Goal: Task Accomplishment & Management: Complete application form

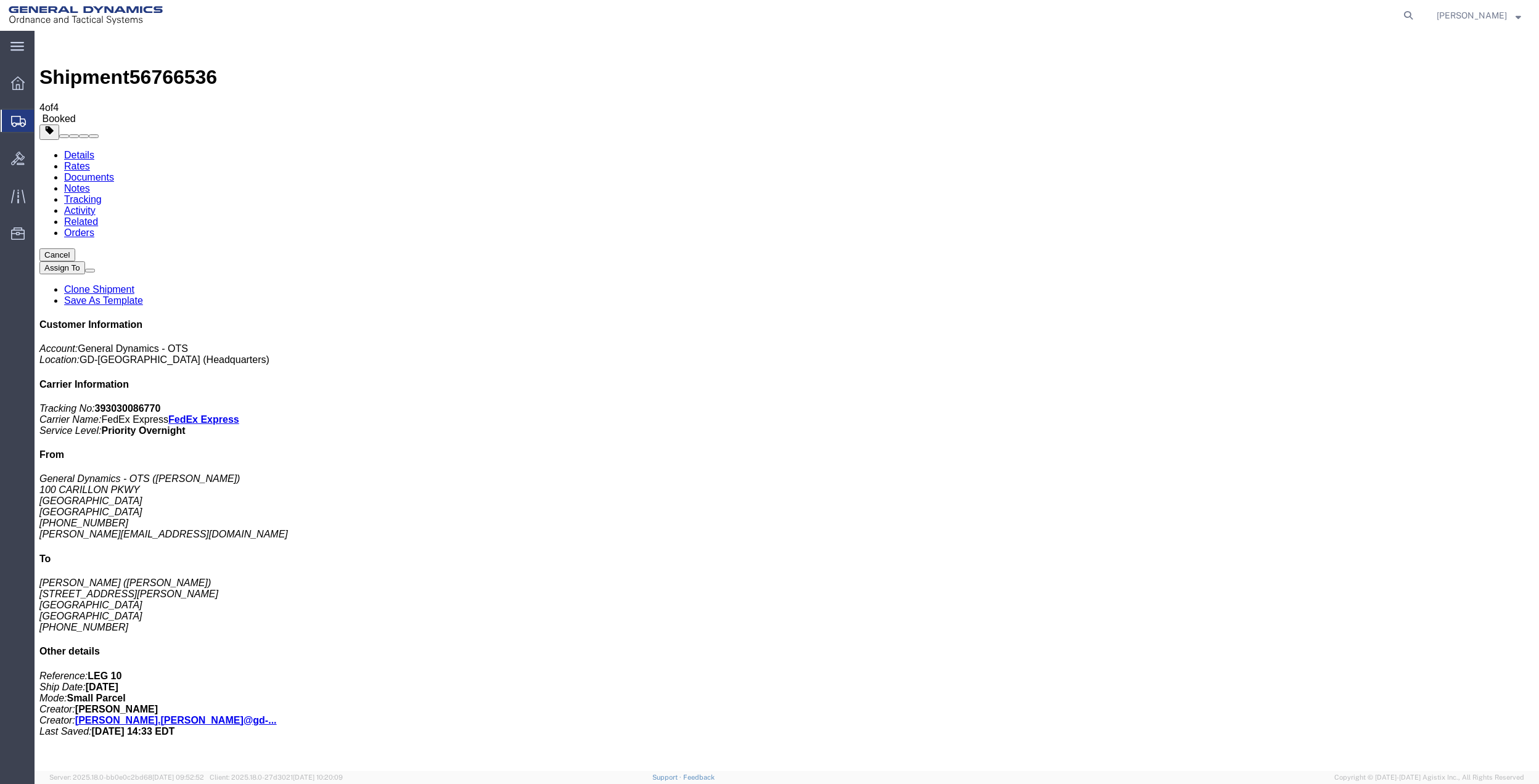
click at [0, 0] on span "Create Shipment" at bounding box center [0, 0] width 0 height 0
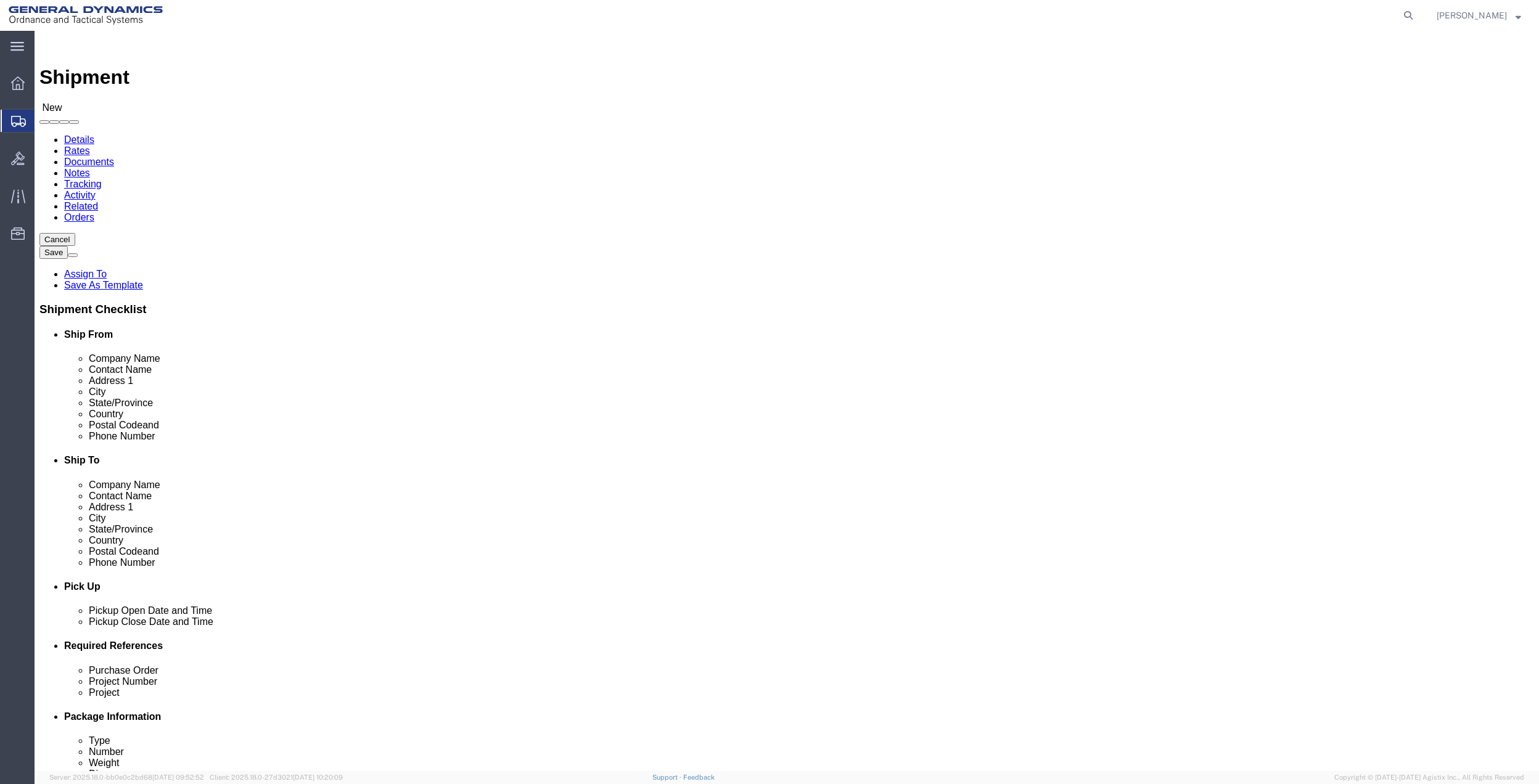
click input "text"
type input "[PERSON_NAME]"
click p "- General Dynamics - OTS - ([PERSON_NAME]) [STREET_ADDRESS] [GEOGRAPHIC_DATA], …"
select select "FL"
type input "[PERSON_NAME]"
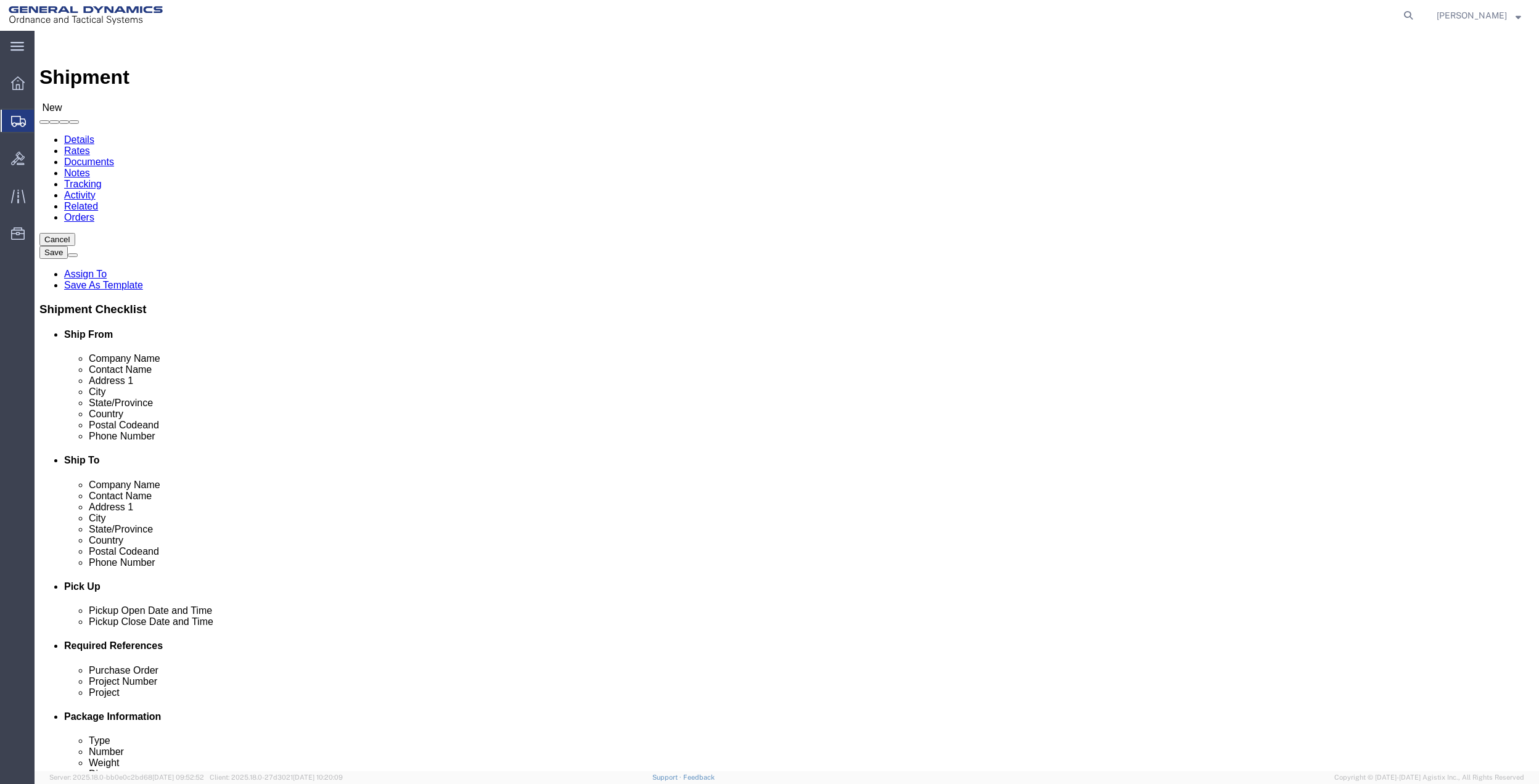
click input "text"
type input "[PERSON_NAME]"
click p "- GD OTS - ([PERSON_NAME]) [STREET_ADDRESS]"
select select "PA"
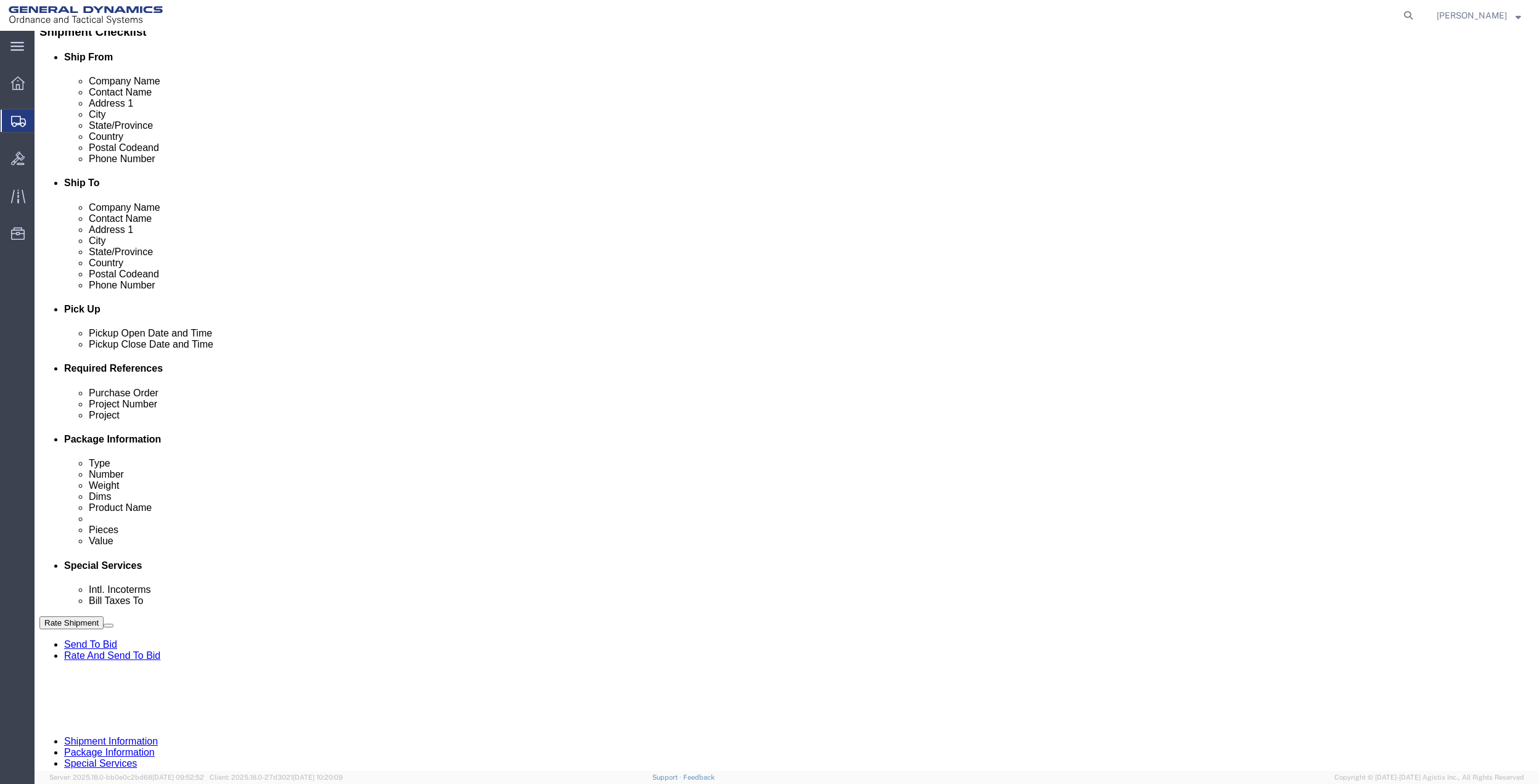
scroll to position [322, 0]
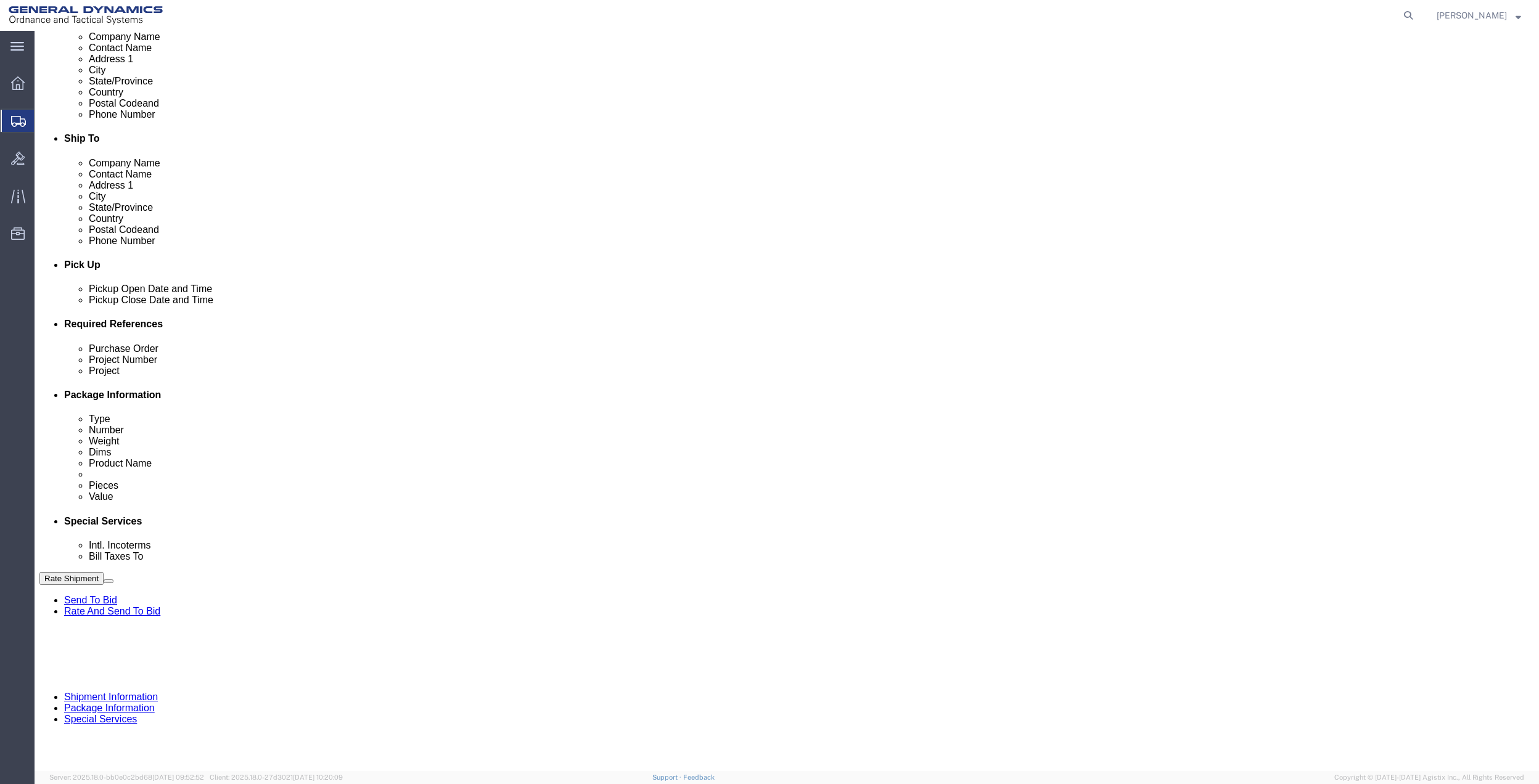
type input "[PERSON_NAME]"
click button "Add reference"
click input "text"
type input "9410"
drag, startPoint x: 718, startPoint y: 436, endPoint x: 622, endPoint y: 448, distance: 96.7
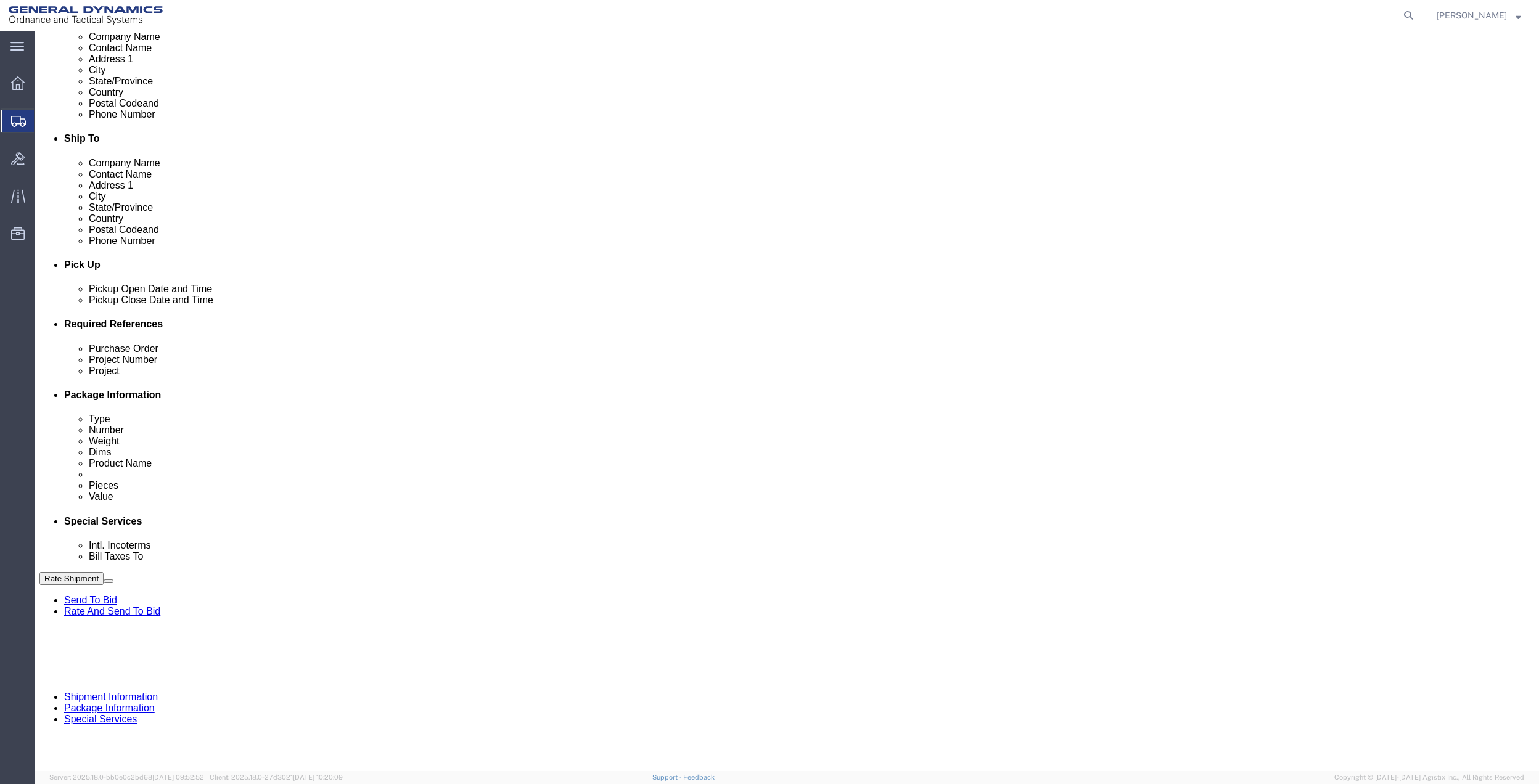
click input "text"
paste input "9410"
type input "9410"
click input "text"
paste input "9410"
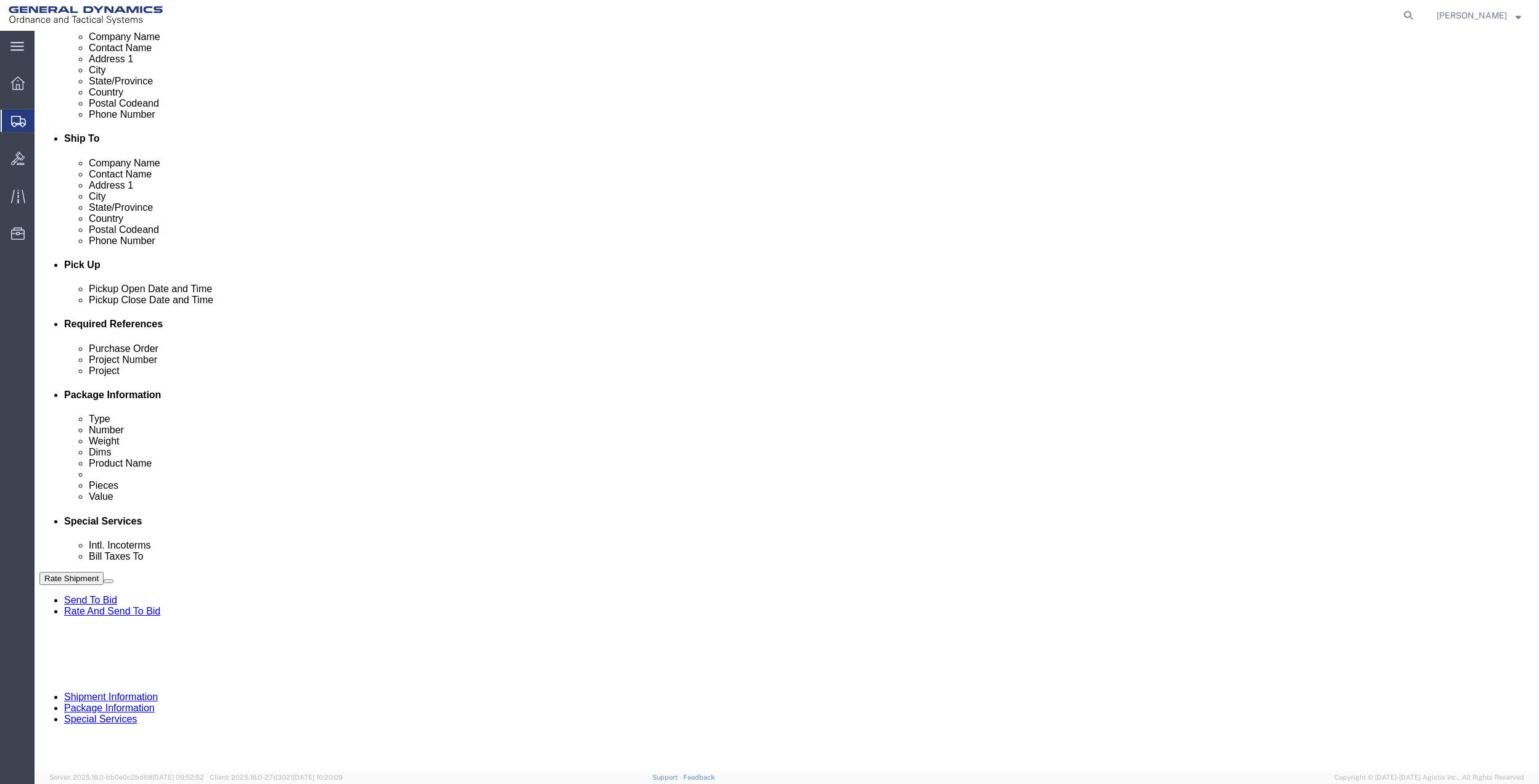
type input "9410"
click input "text"
paste input "9410"
type input "9410"
drag, startPoint x: 181, startPoint y: 463, endPoint x: 159, endPoint y: 451, distance: 25.1
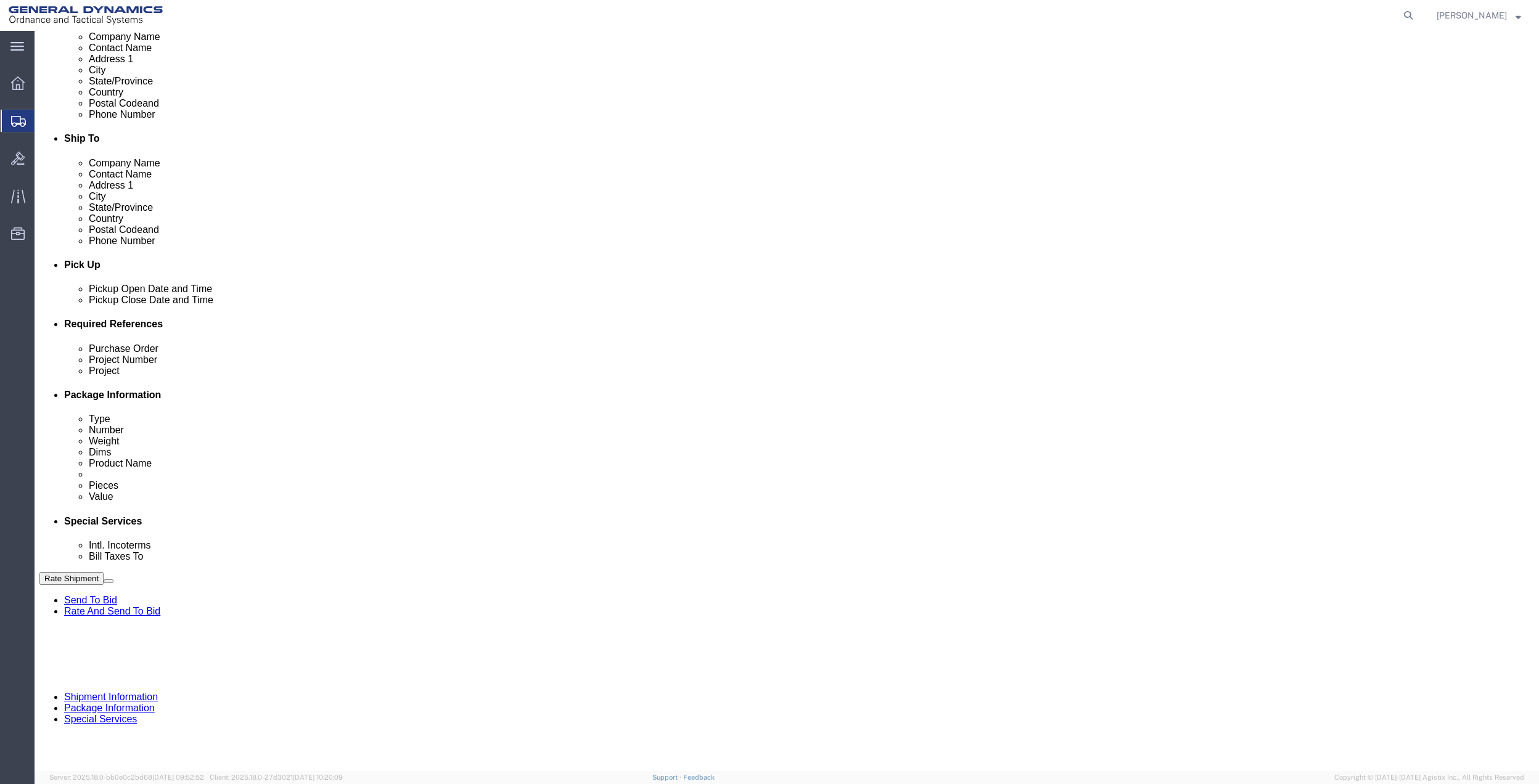
click select "Select Account Type Activity ID Airline Appointment Number ASN Batch Request # …"
select select "DEPT"
click select "Select Account Type Activity ID Airline Appointment Number ASN Batch Request # …"
click link "Package Information"
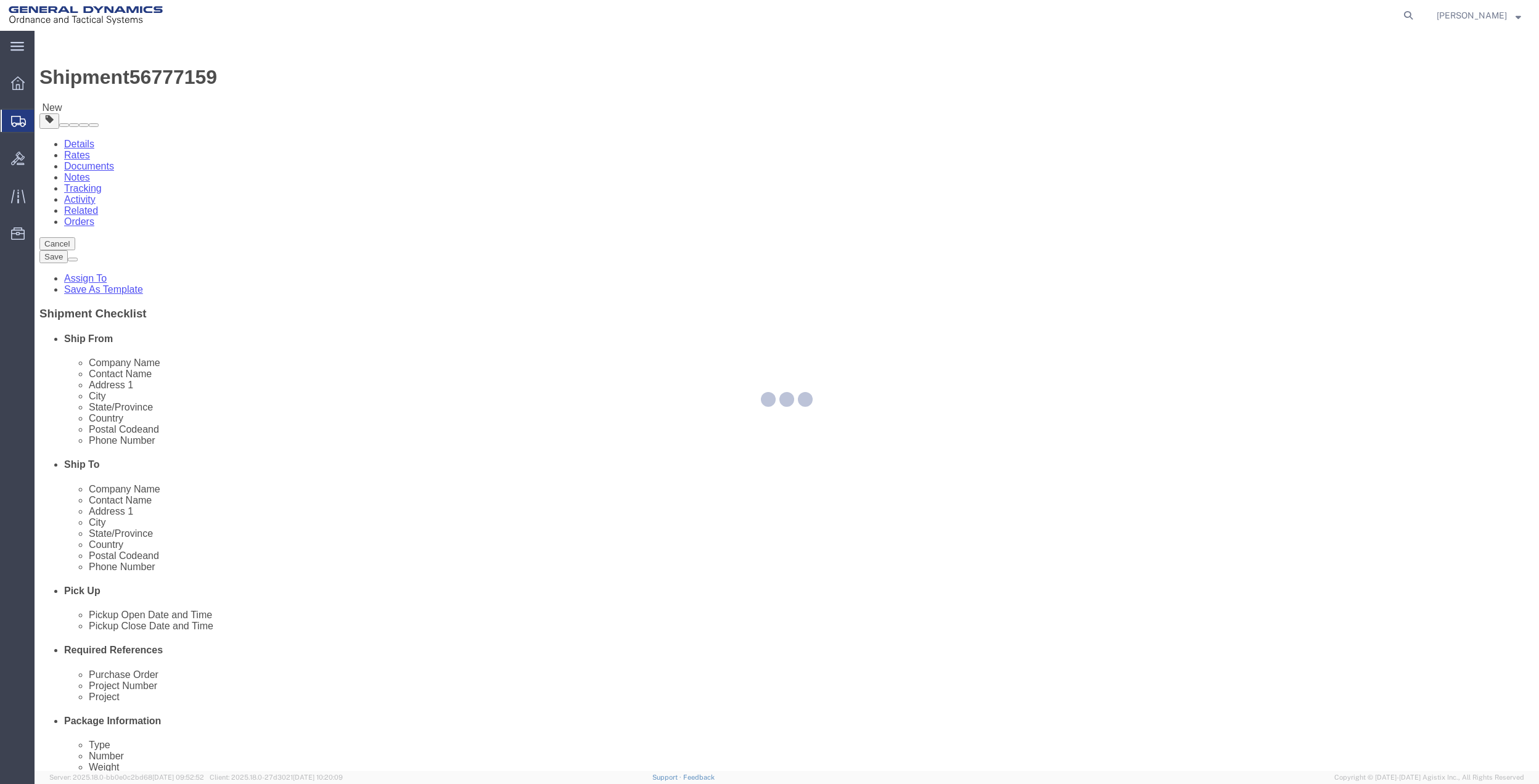
select select "CBOX"
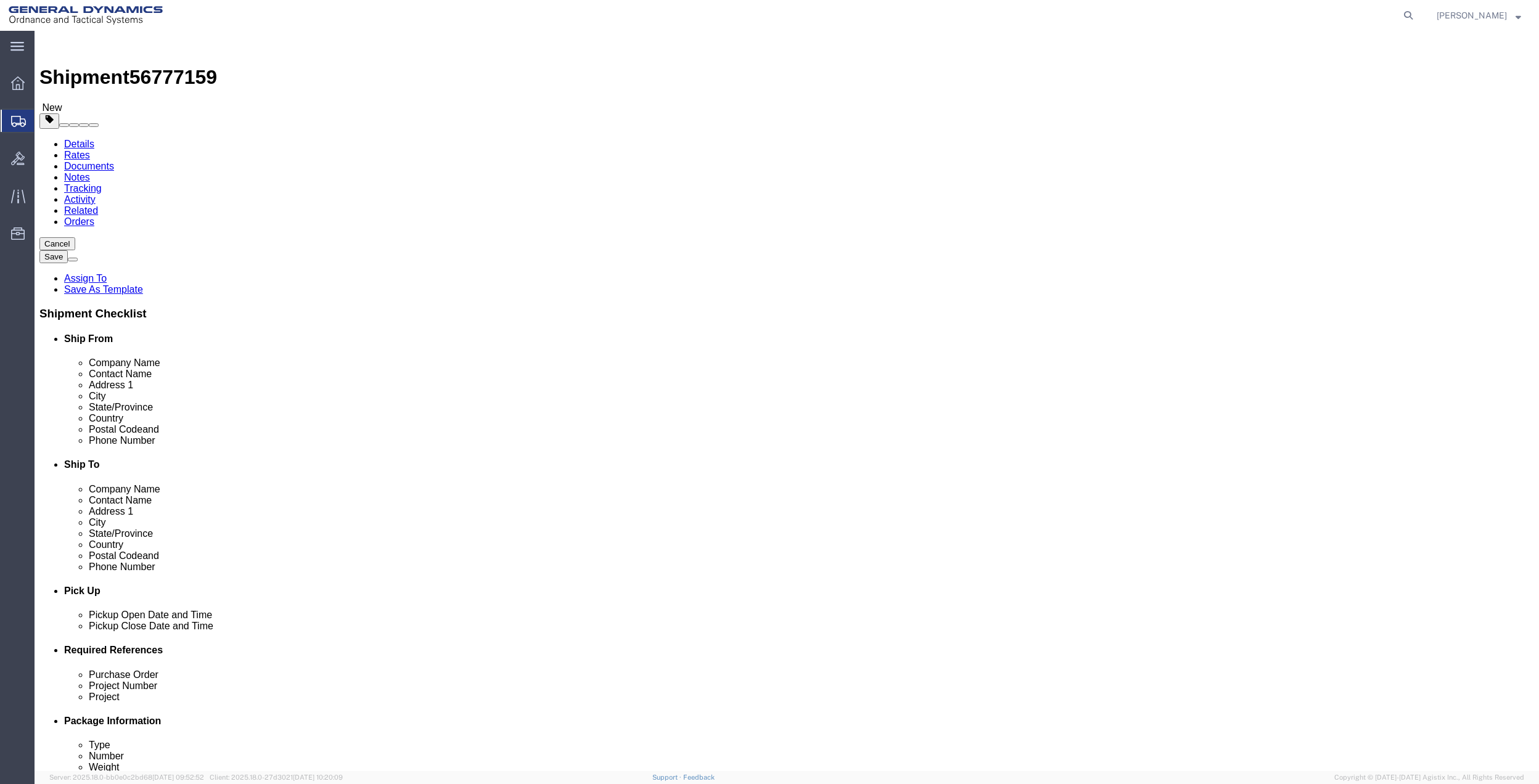
click label "Number"
click input "1"
type input "2"
click input "text"
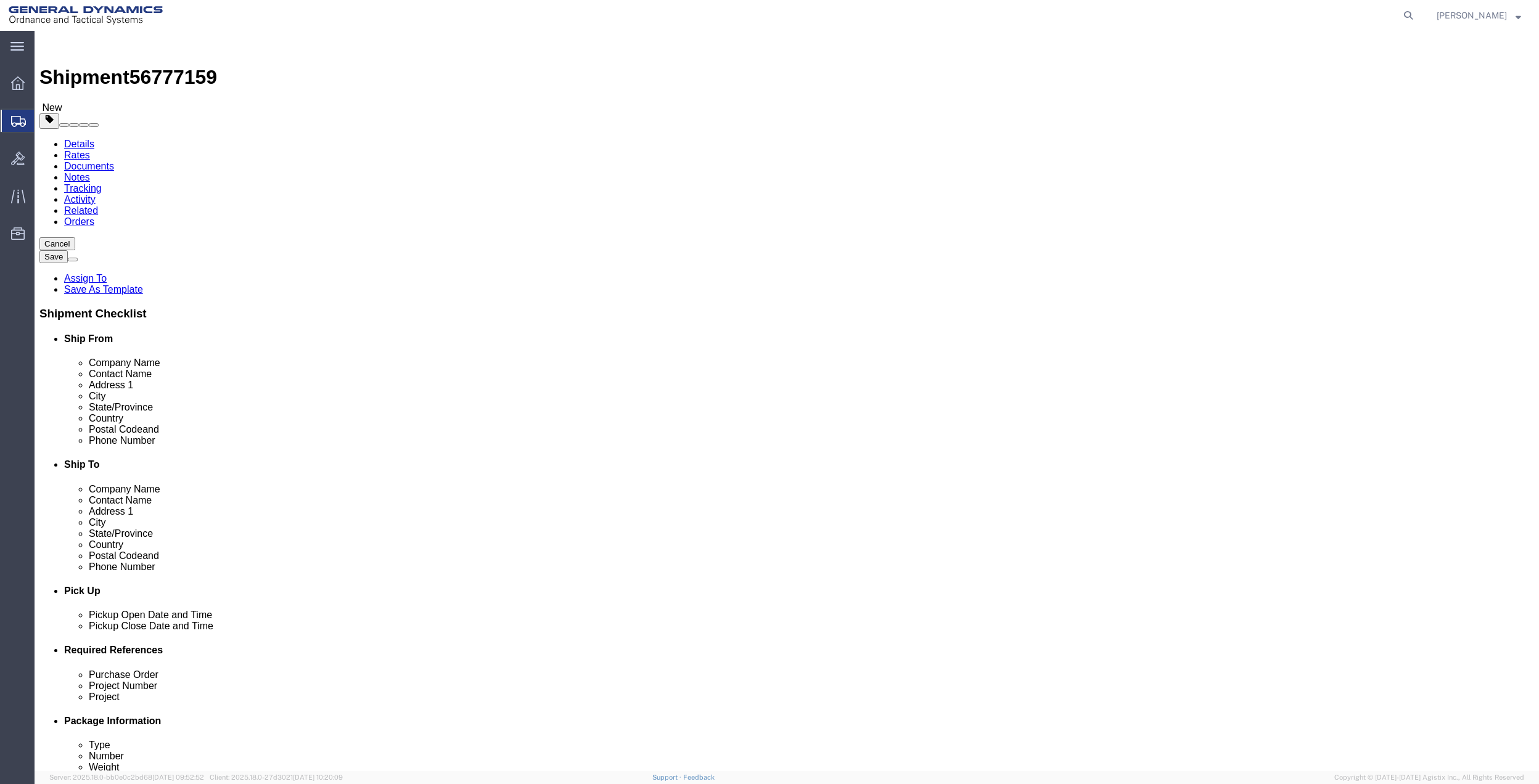
type input "79"
type input "7"
type input "5"
type input "38"
click link "Add Content"
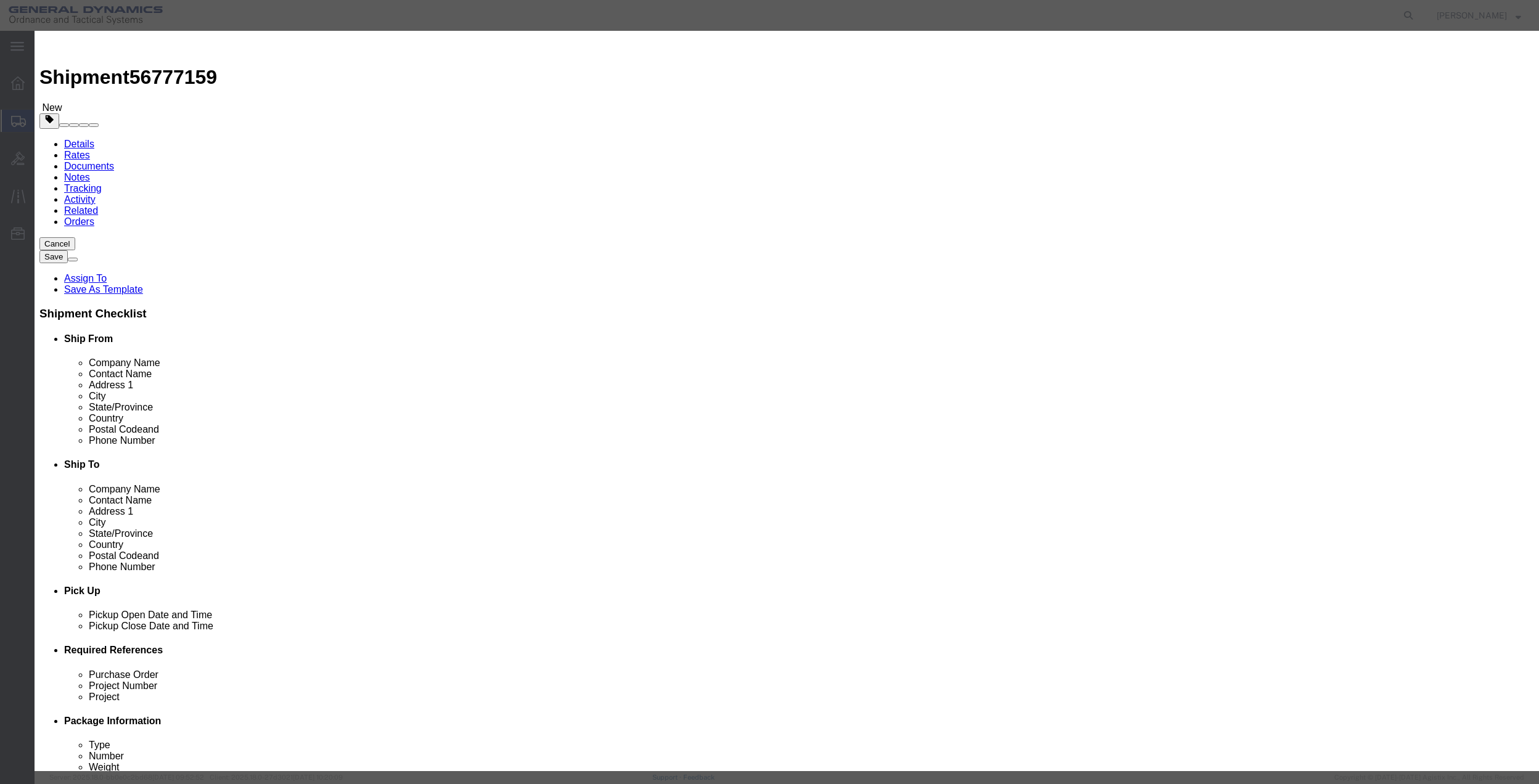
click input "text"
type input "MISC"
type input "2"
type input "200"
select select "USD"
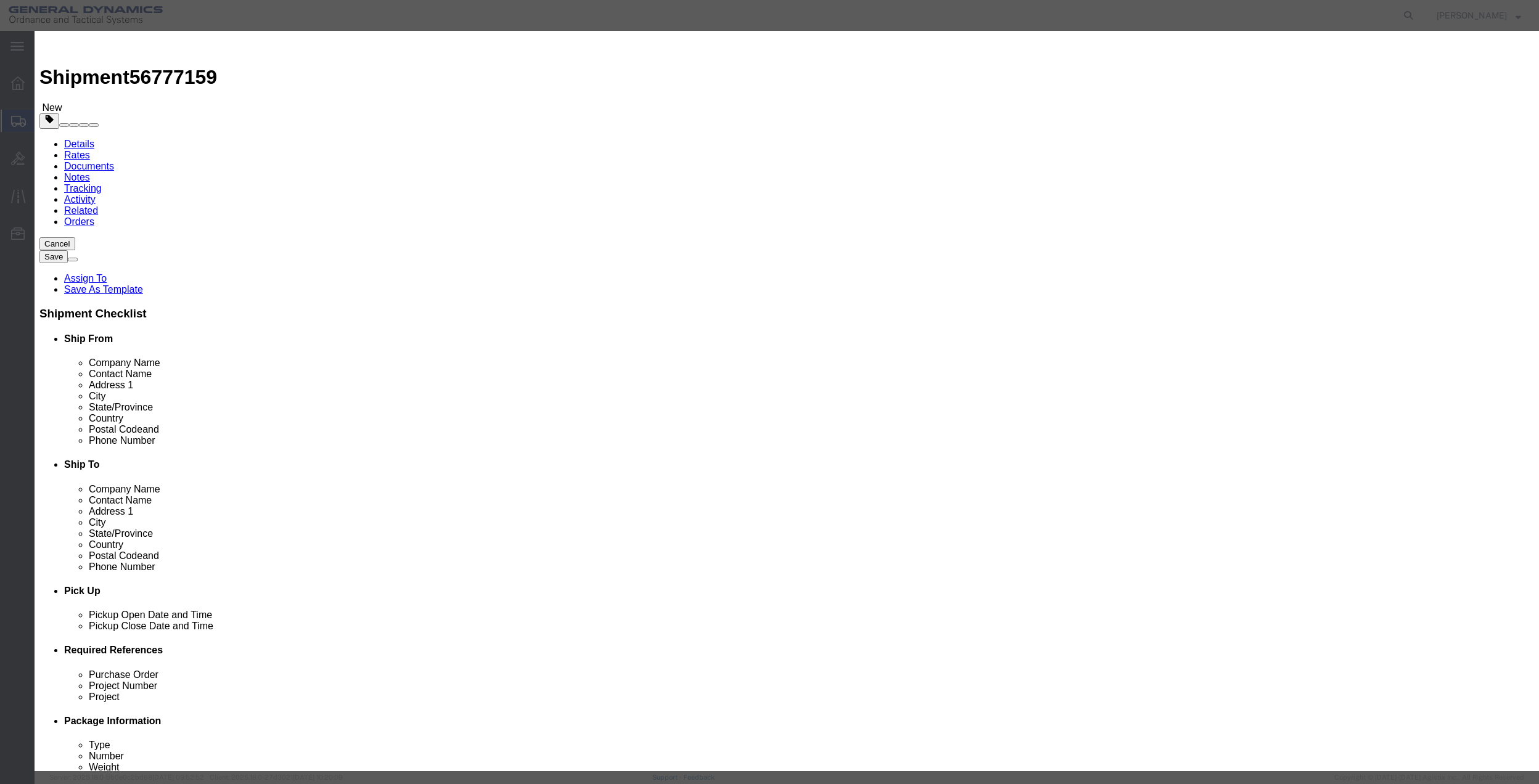
select select "70"
click button "Save & Close"
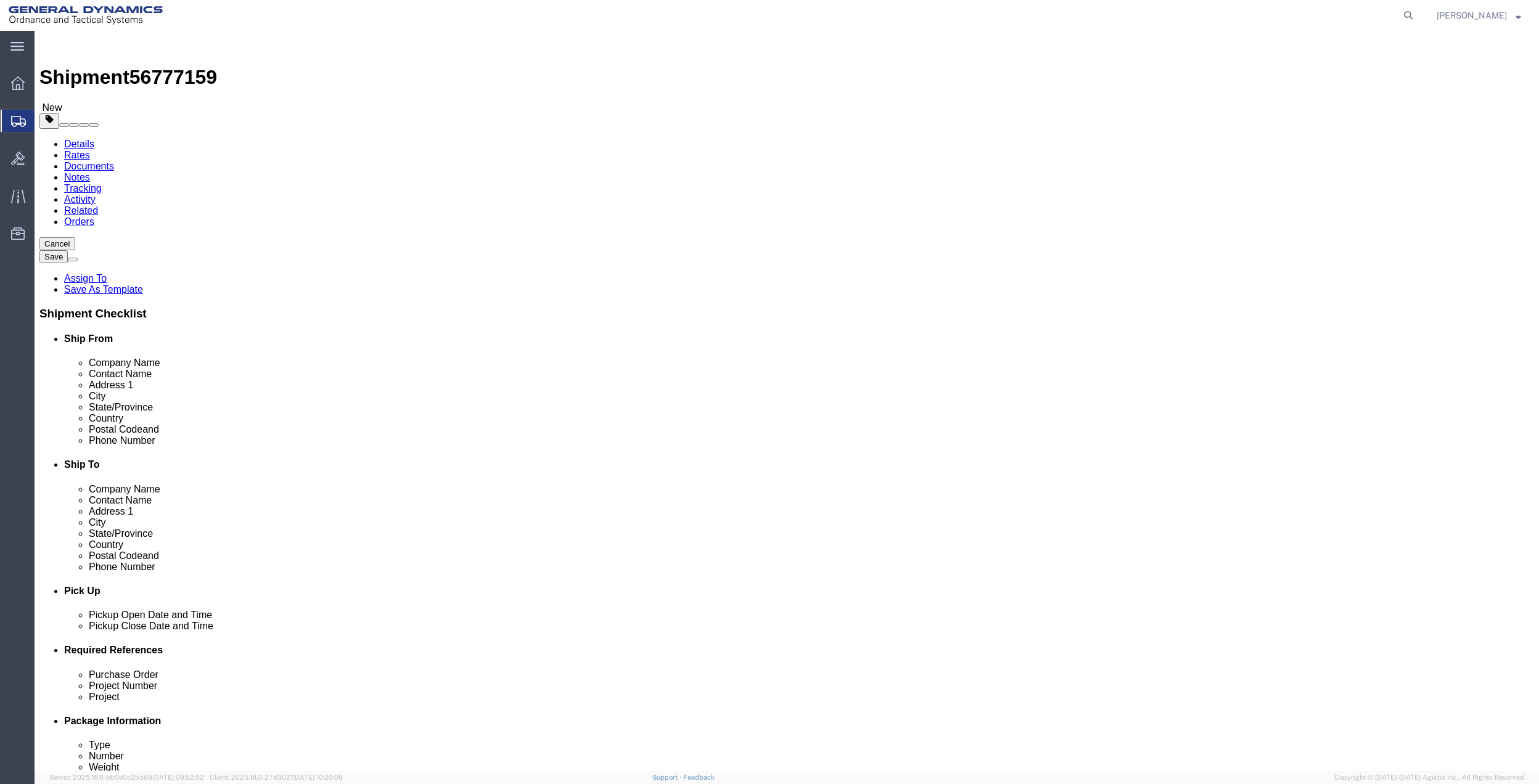
click link "Special Services"
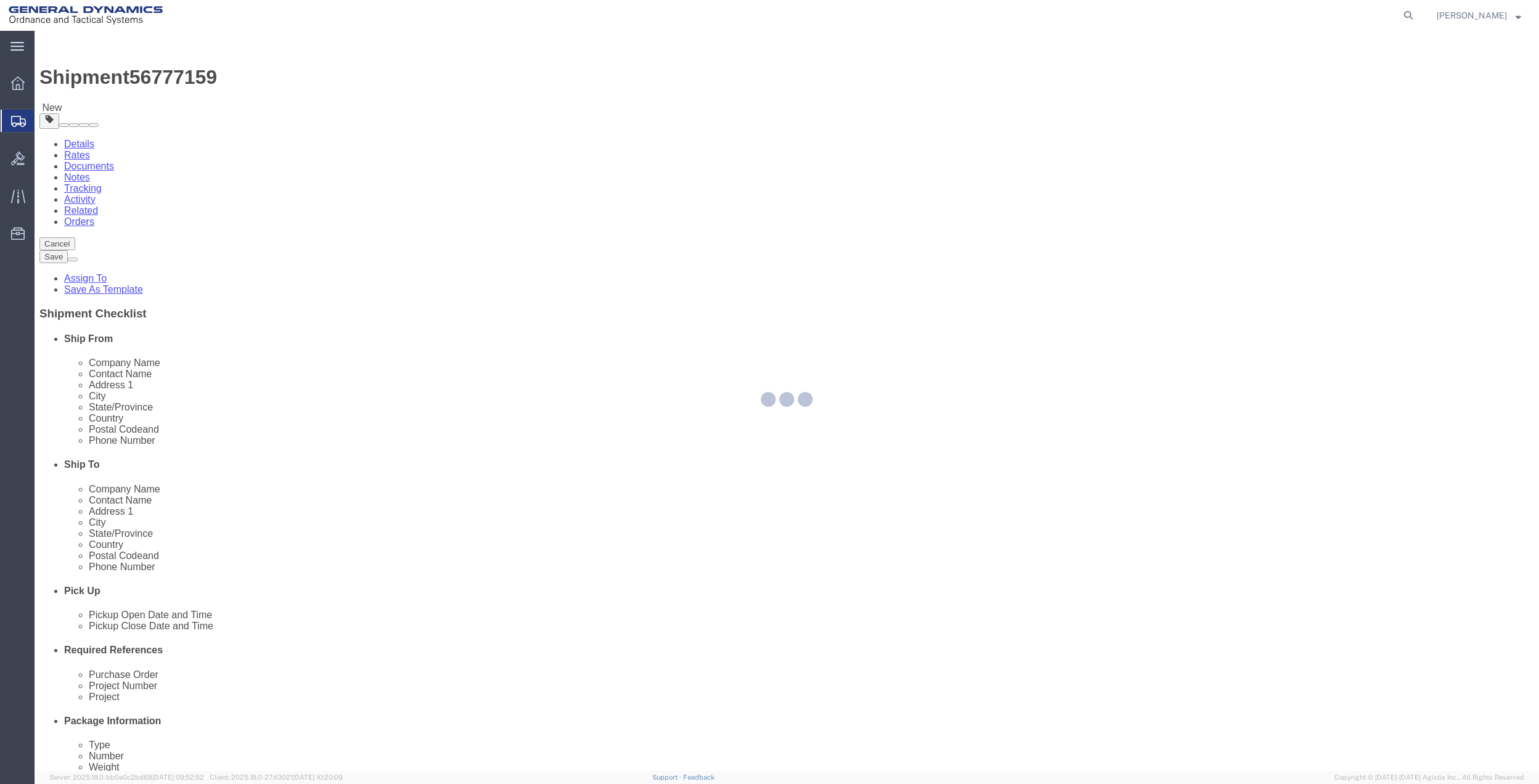
select select
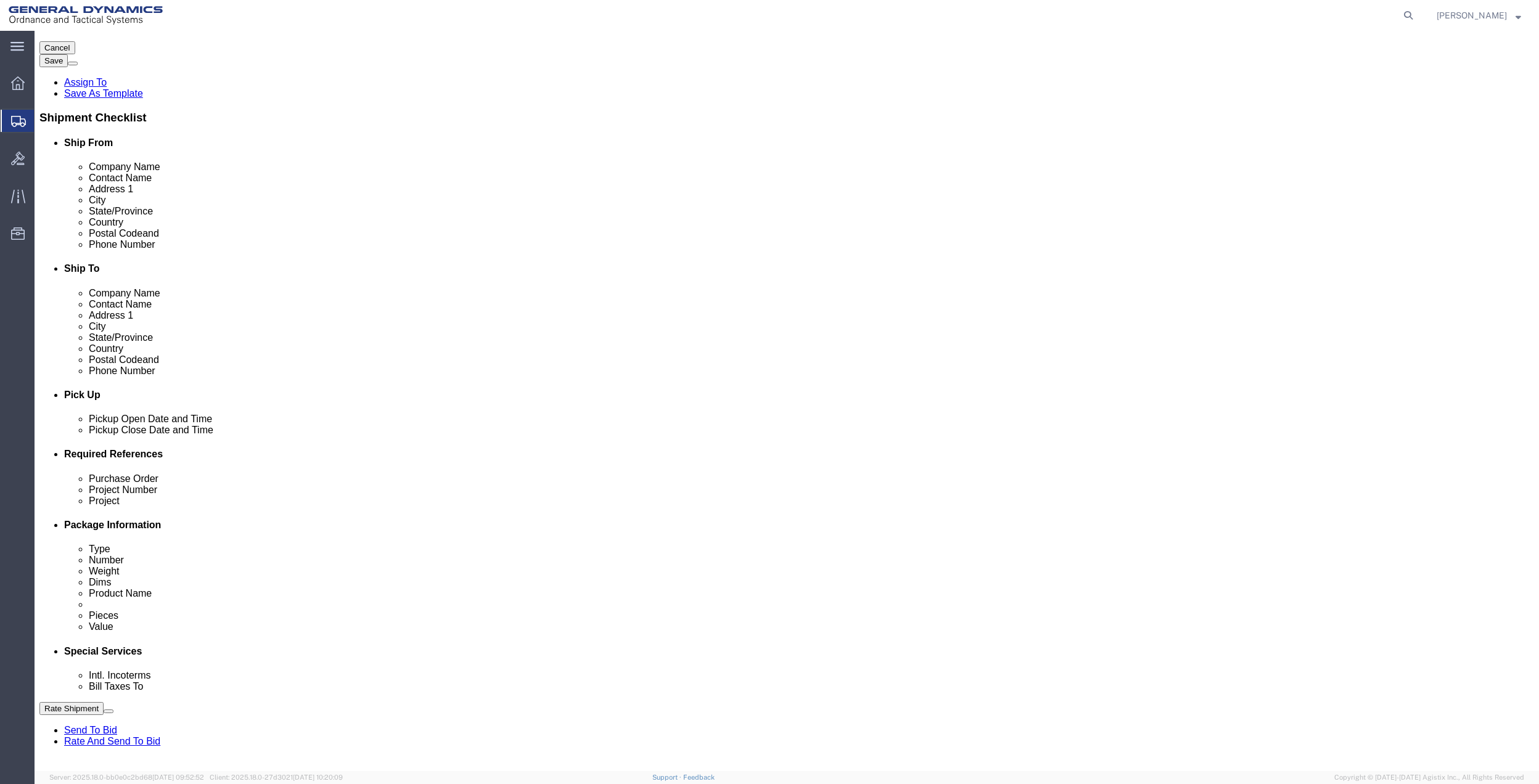
scroll to position [411, 0]
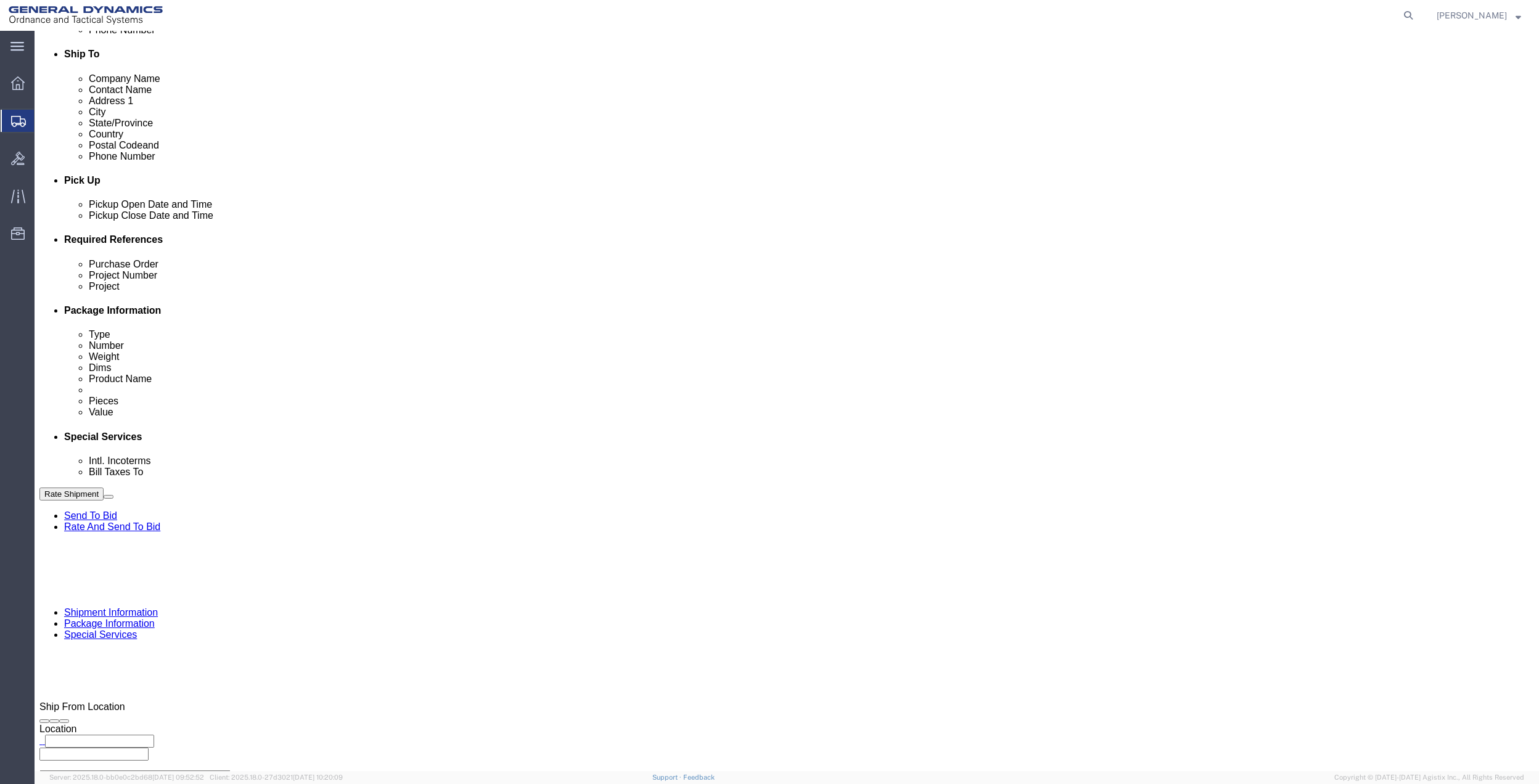
click select "Select Buyer Cost Center Department Operations Number Order Number Sales Person"
select select "DEPARTMENT"
click select "Select Buyer Cost Center Department Operations Number Order Number Sales Person"
click select "Select [GEOGRAPHIC_DATA] [GEOGRAPHIC_DATA] [GEOGRAPHIC_DATA] [GEOGRAPHIC_DATA] …"
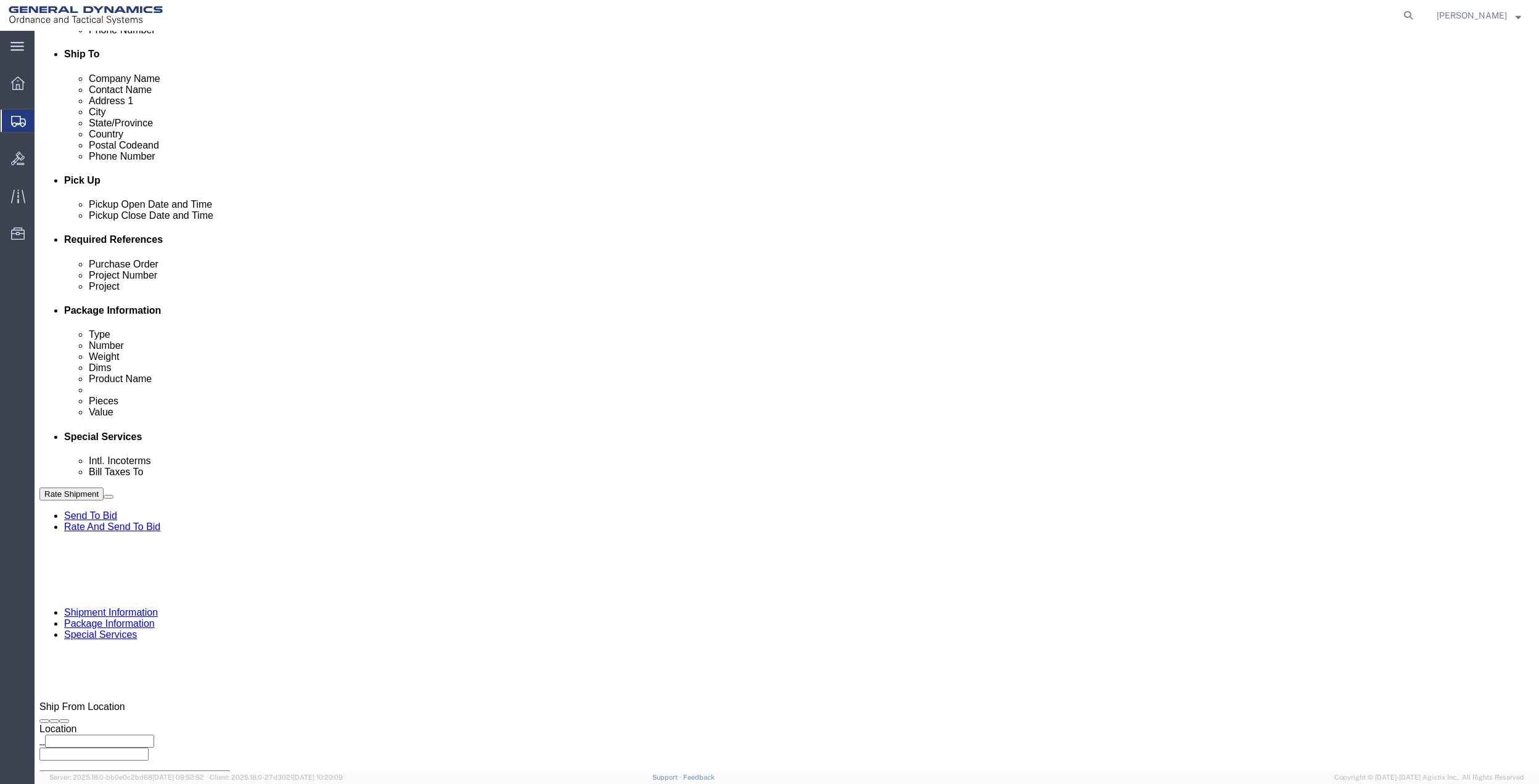
drag, startPoint x: 597, startPoint y: 305, endPoint x: 590, endPoint y: 314, distance: 11.4
click select "Select [GEOGRAPHIC_DATA] [GEOGRAPHIC_DATA] [GEOGRAPHIC_DATA] [GEOGRAPHIC_DATA] …"
select select "1763983"
click select "Select [GEOGRAPHIC_DATA] [GEOGRAPHIC_DATA] [GEOGRAPHIC_DATA] [GEOGRAPHIC_DATA] …"
drag, startPoint x: 1003, startPoint y: 306, endPoint x: 1003, endPoint y: 314, distance: 8.0
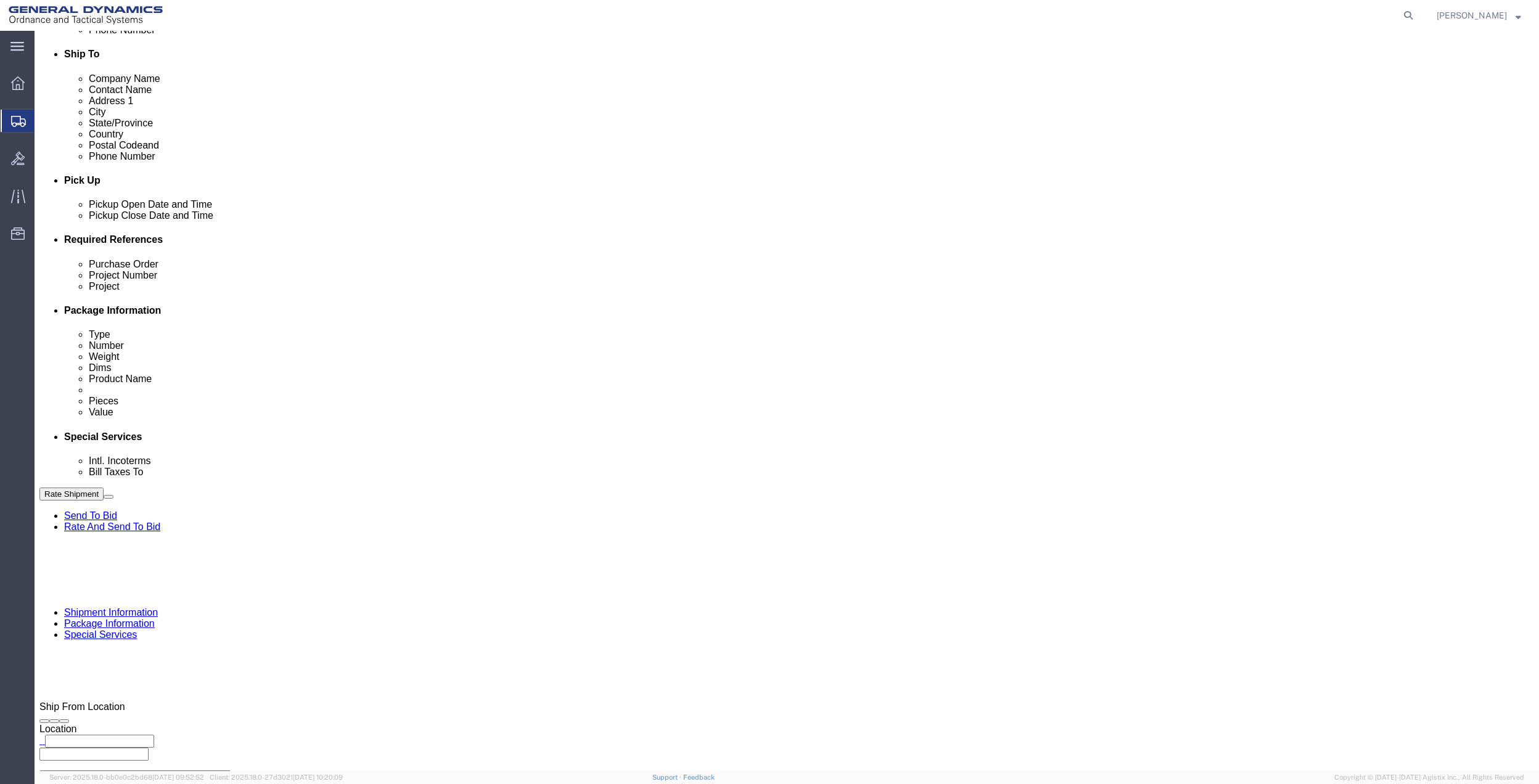
click select "Select 10AFM 10GAG 10GAH 10GFL 10GFO 10GIE 10GIS 30MABS St [PERSON_NAME] Program"
select select "214681"
click select "Select 10AFM 10GAG 10GAH 10GFL 10GFO 10GIE 10GIS 30MABS St [PERSON_NAME] Program"
click input "General Dynamics OTS % Data2Logistics"
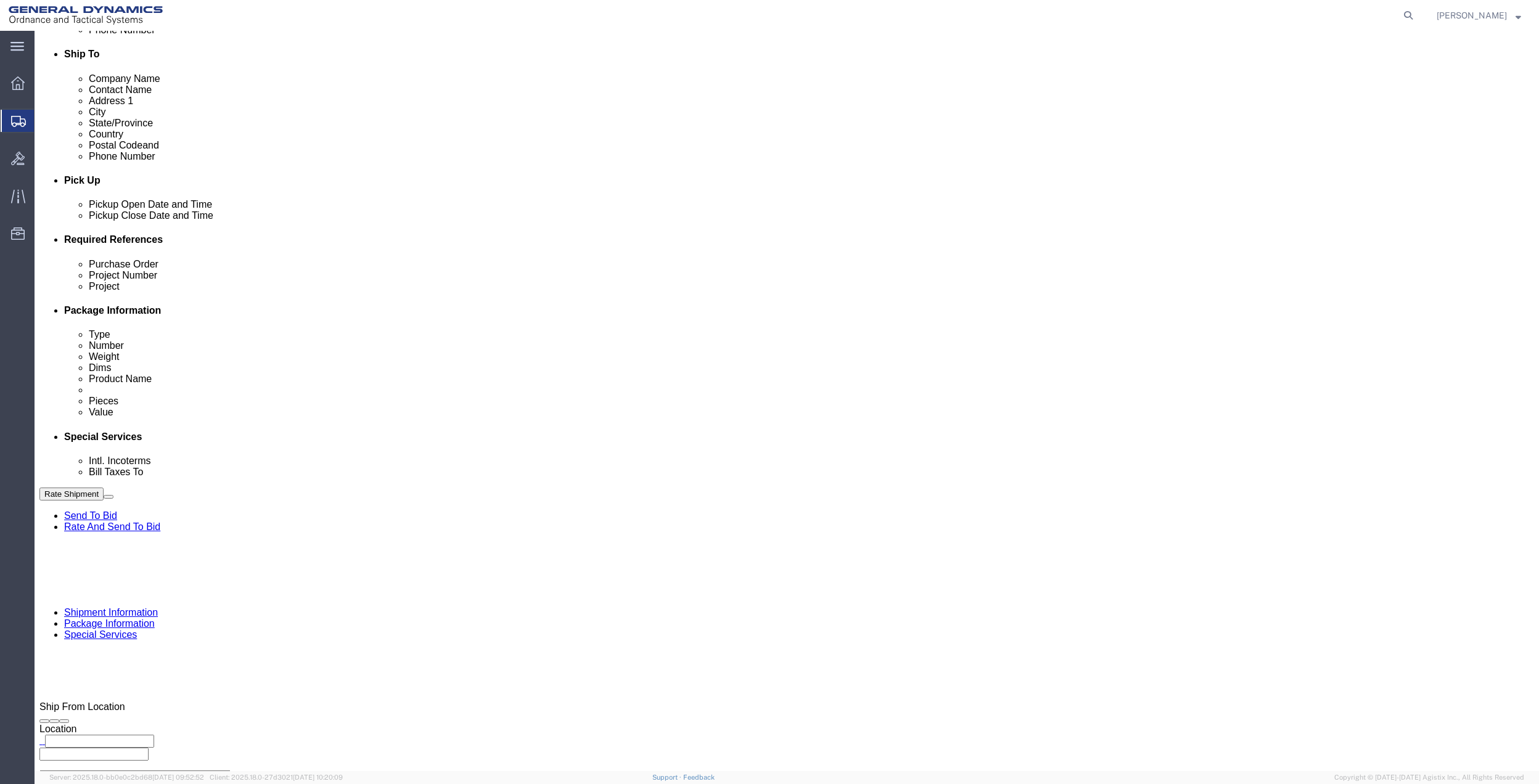
click input "General Dynamics OTS % Data2Logistics"
click div "- GEDOTS %DATA 2 LOGISTICS - (GEDOTS %DATA 2 LOGISTICS) [GEOGRAPHIC_DATA][PERSO…"
type input "GEDOTS %DATA 2 LOGISTICS"
type input "PO BOX 61050"
type input "GEDOTS %DATA 2 LOGISTICS"
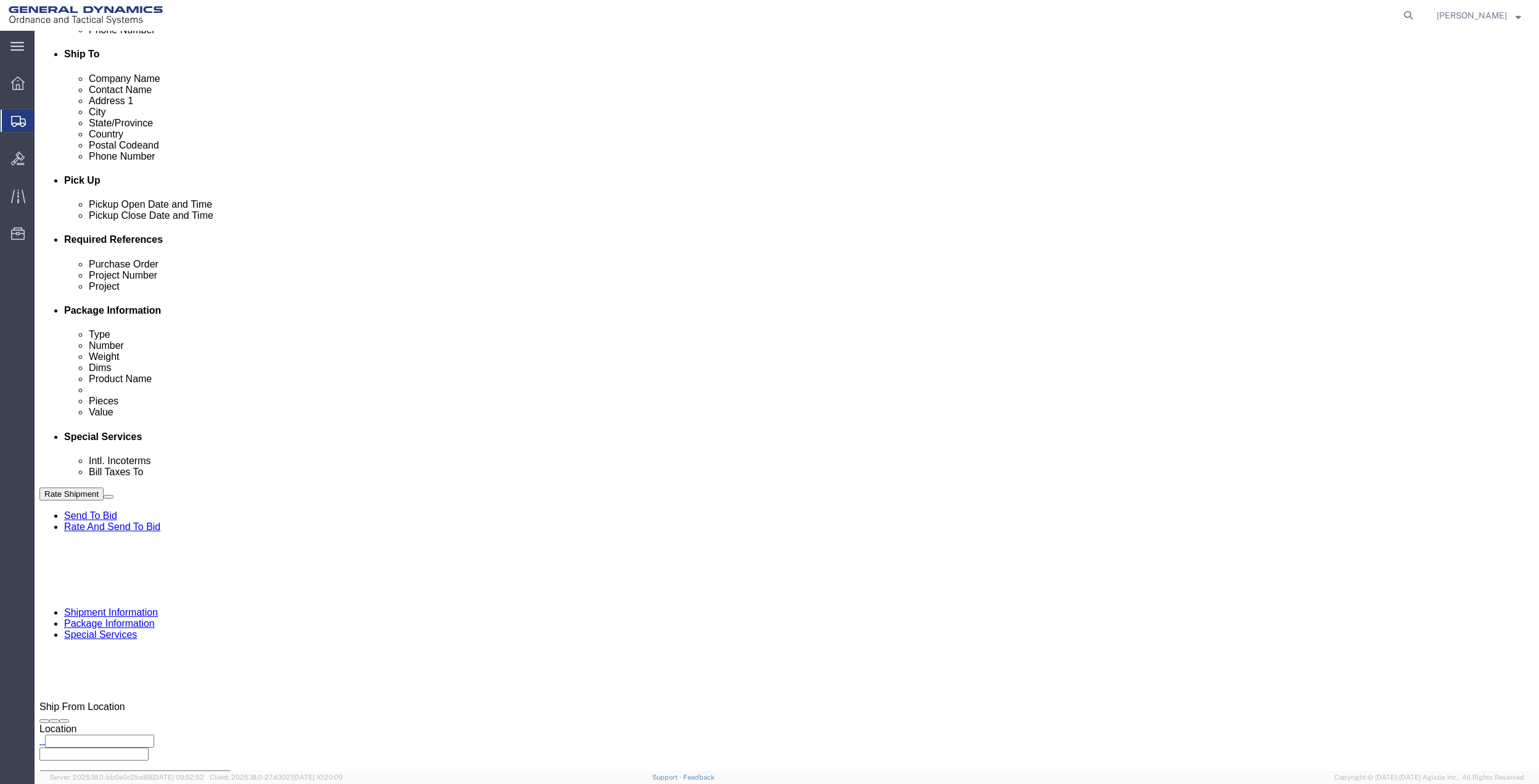
type input "FORT [PERSON_NAME]"
type input "33906"
select select "FL"
type input "GEDOTS %DATA 2 LOGISTICS"
drag, startPoint x: 1330, startPoint y: 719, endPoint x: 645, endPoint y: 484, distance: 724.2
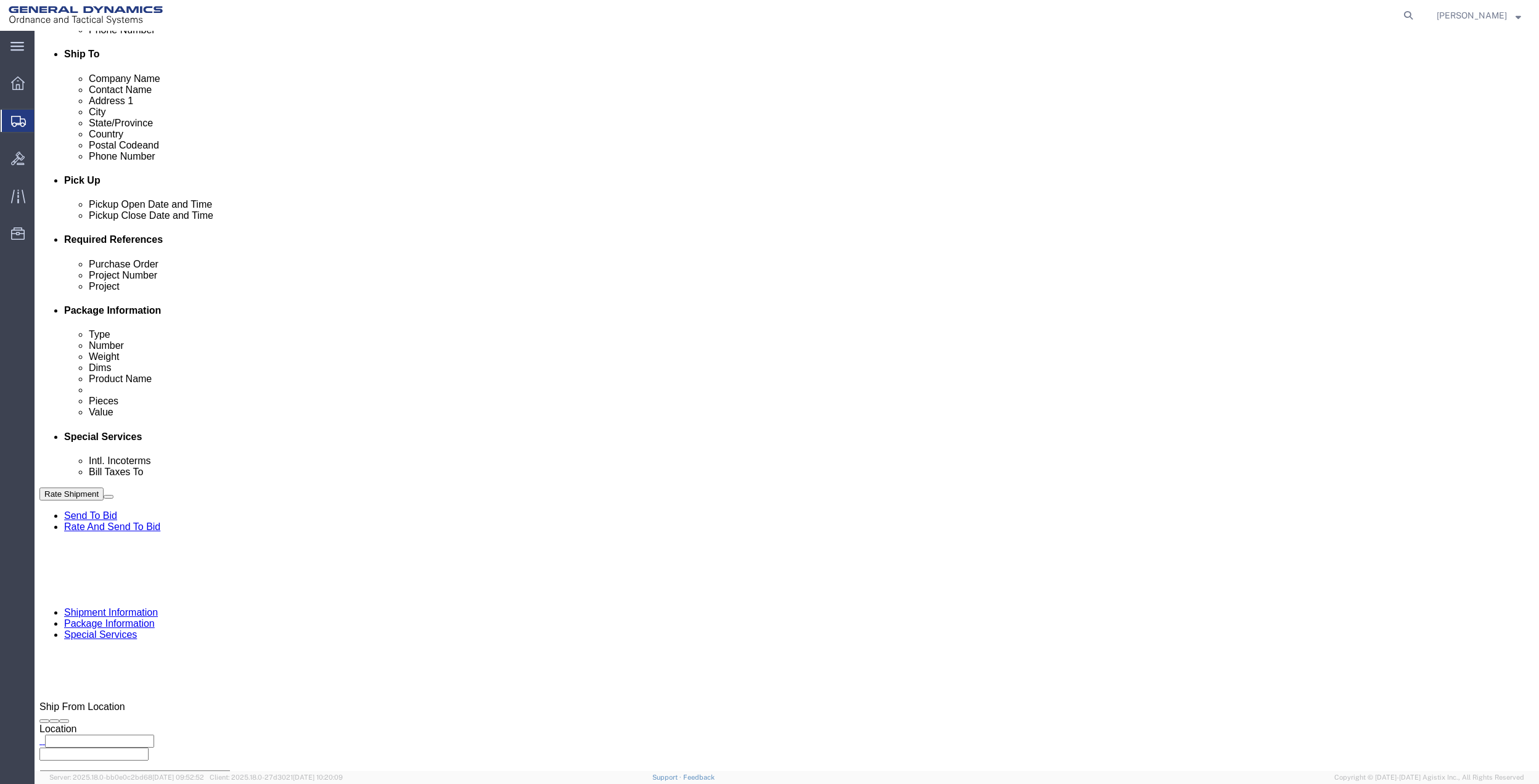
click button "Rate Shipment"
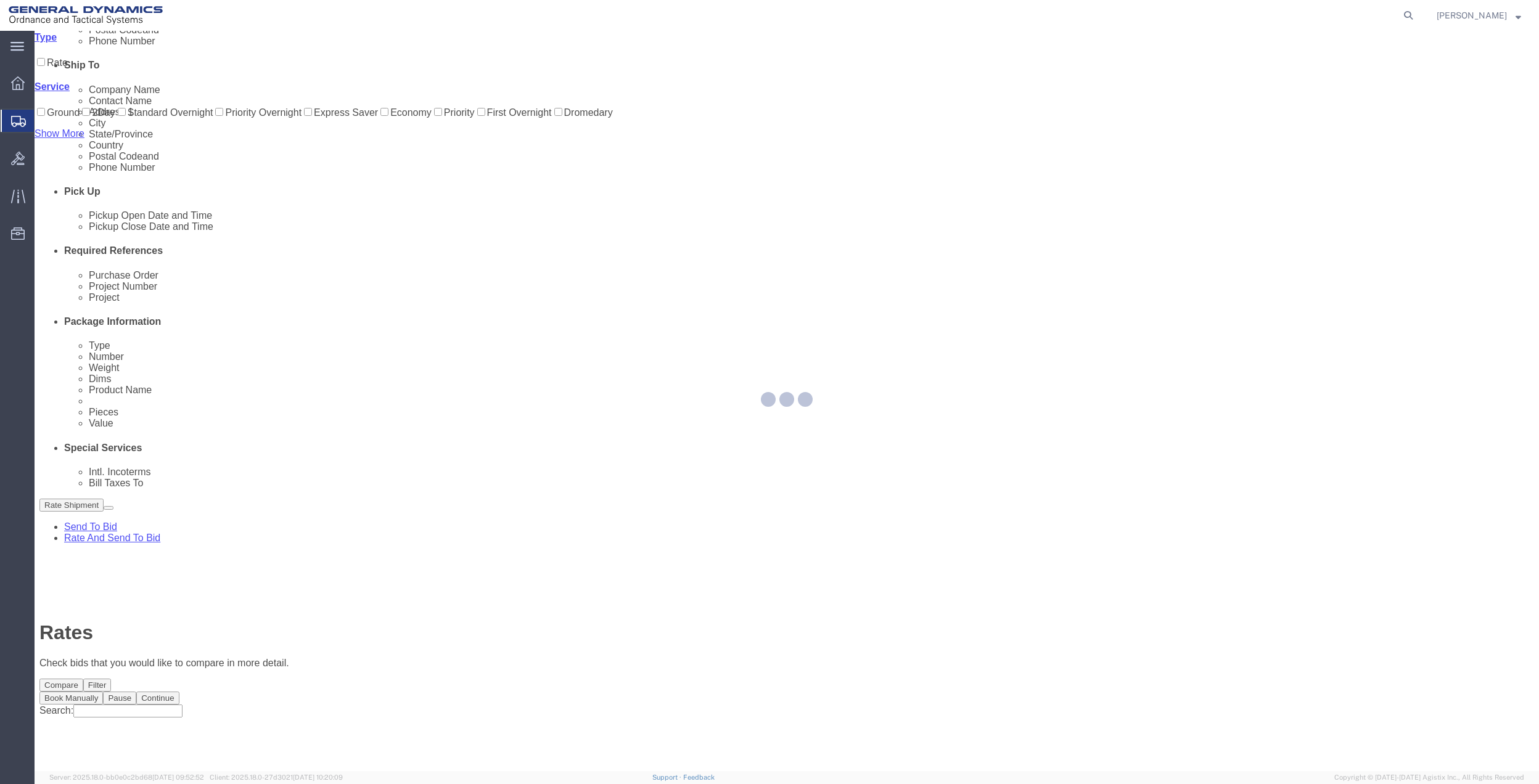
scroll to position [0, 0]
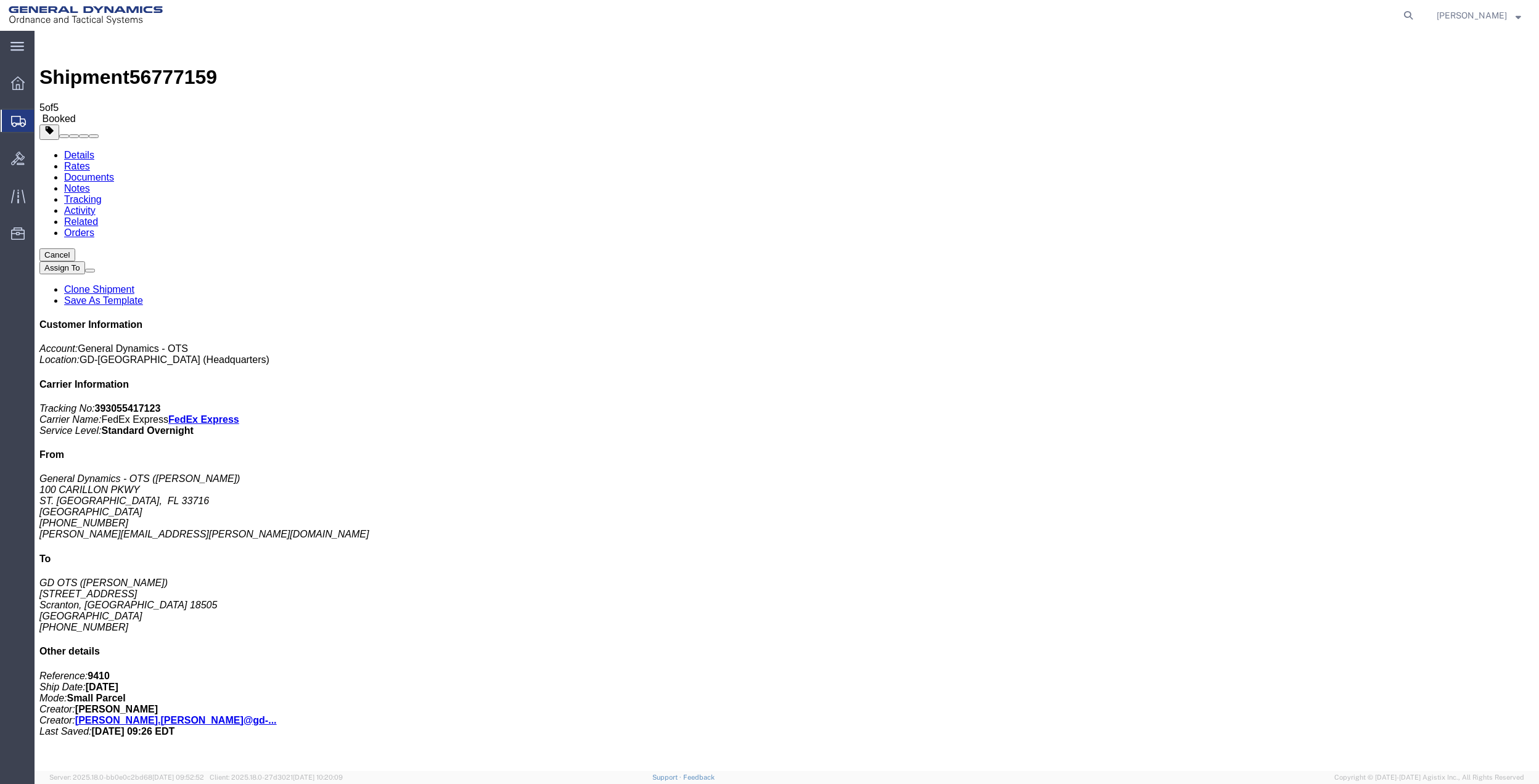
drag, startPoint x: 910, startPoint y: 383, endPoint x: 903, endPoint y: 388, distance: 8.6
checkbox input "false"
